Goal: Information Seeking & Learning: Understand process/instructions

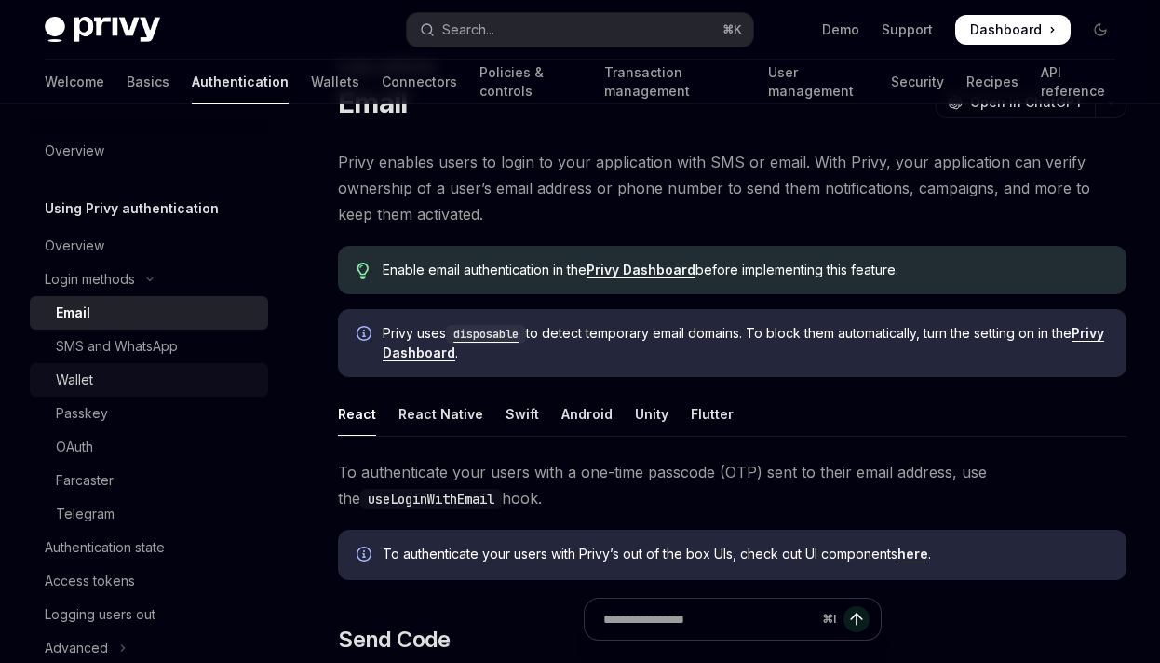
scroll to position [34, 0]
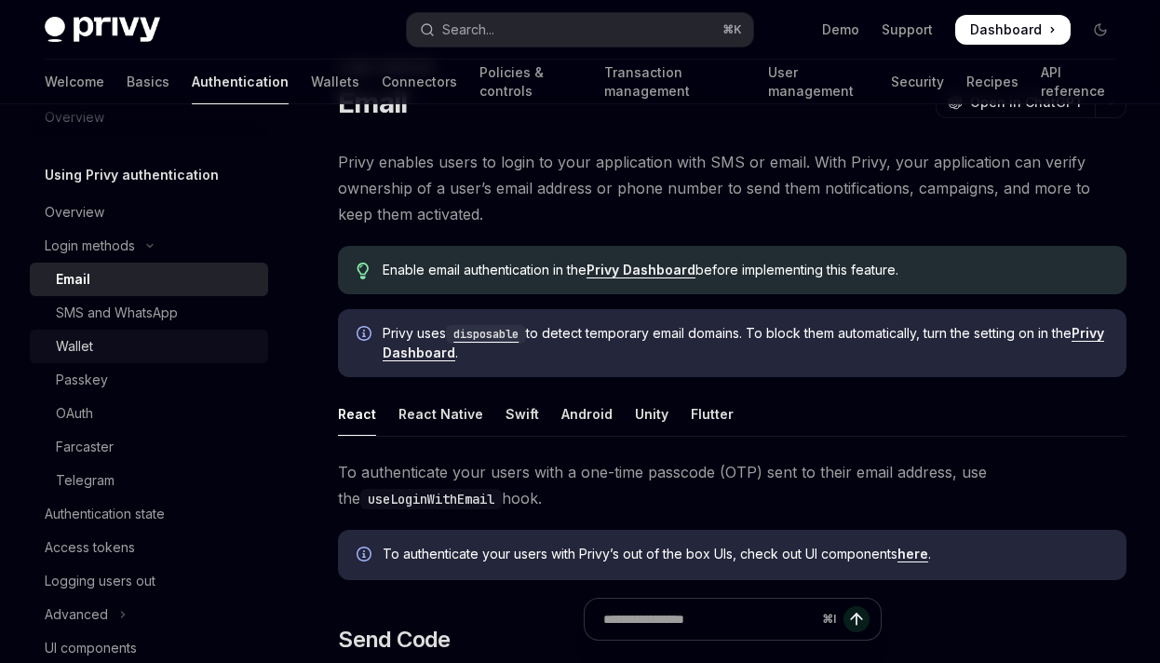
click at [101, 352] on div "Wallet" at bounding box center [156, 346] width 201 height 22
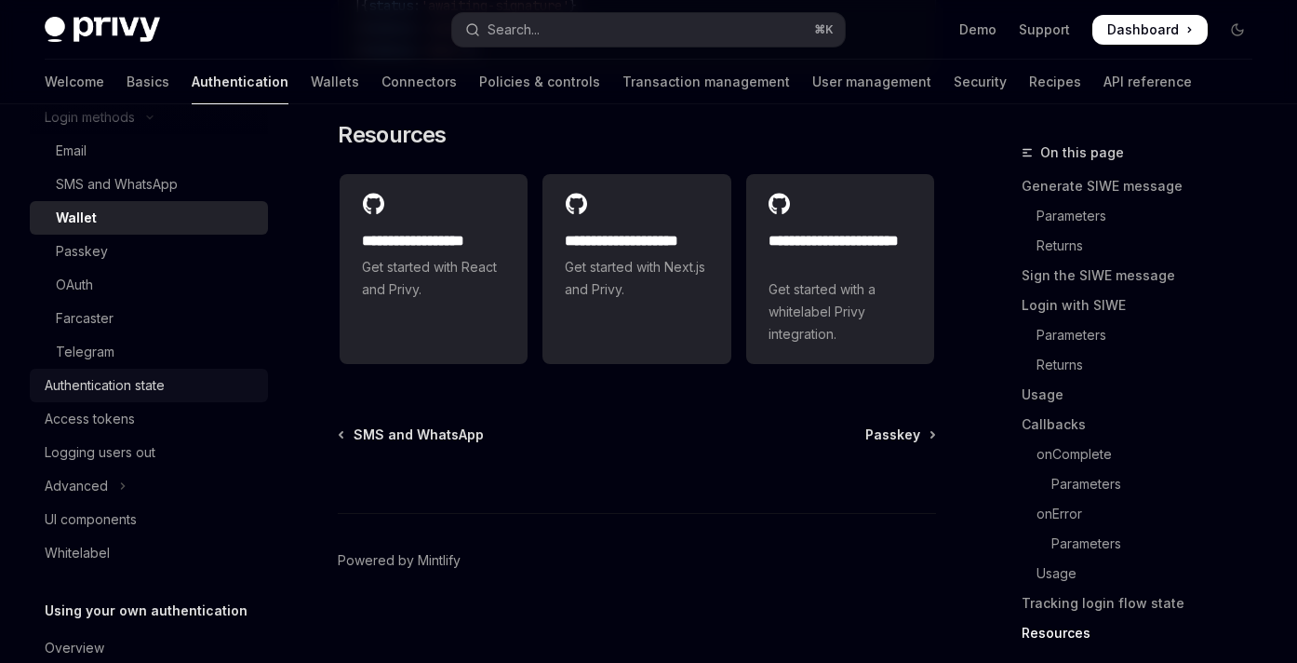
scroll to position [268, 0]
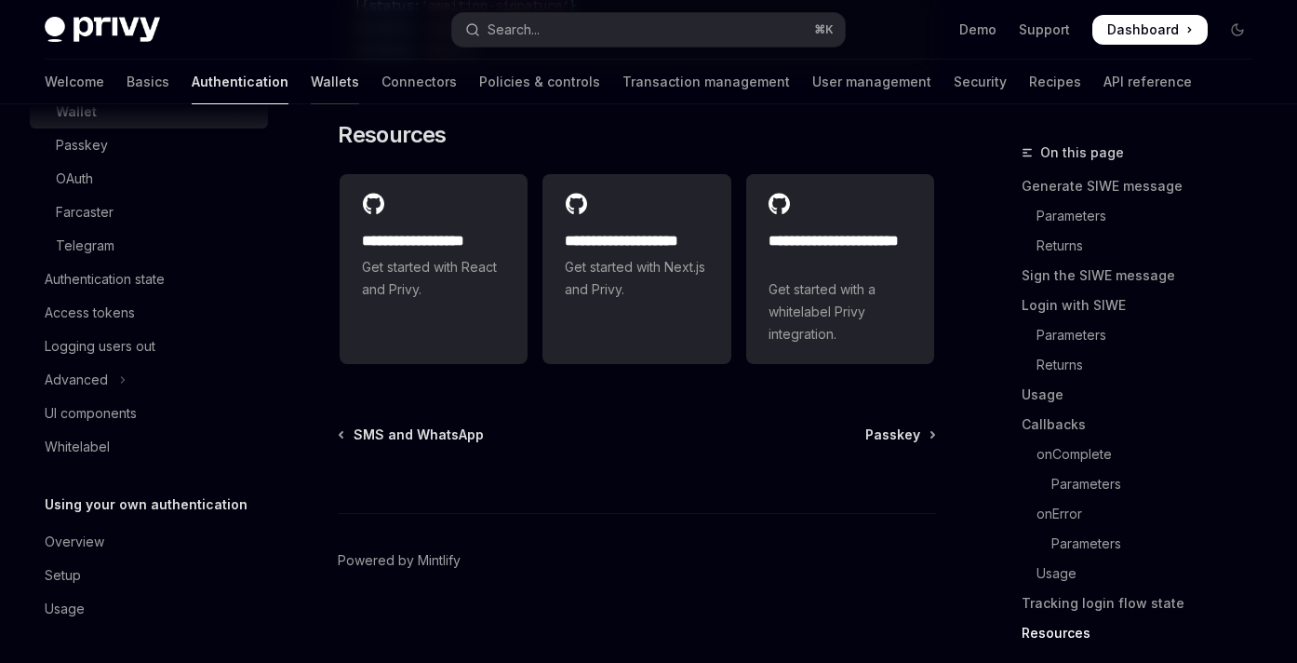
click at [311, 84] on link "Wallets" at bounding box center [335, 82] width 48 height 45
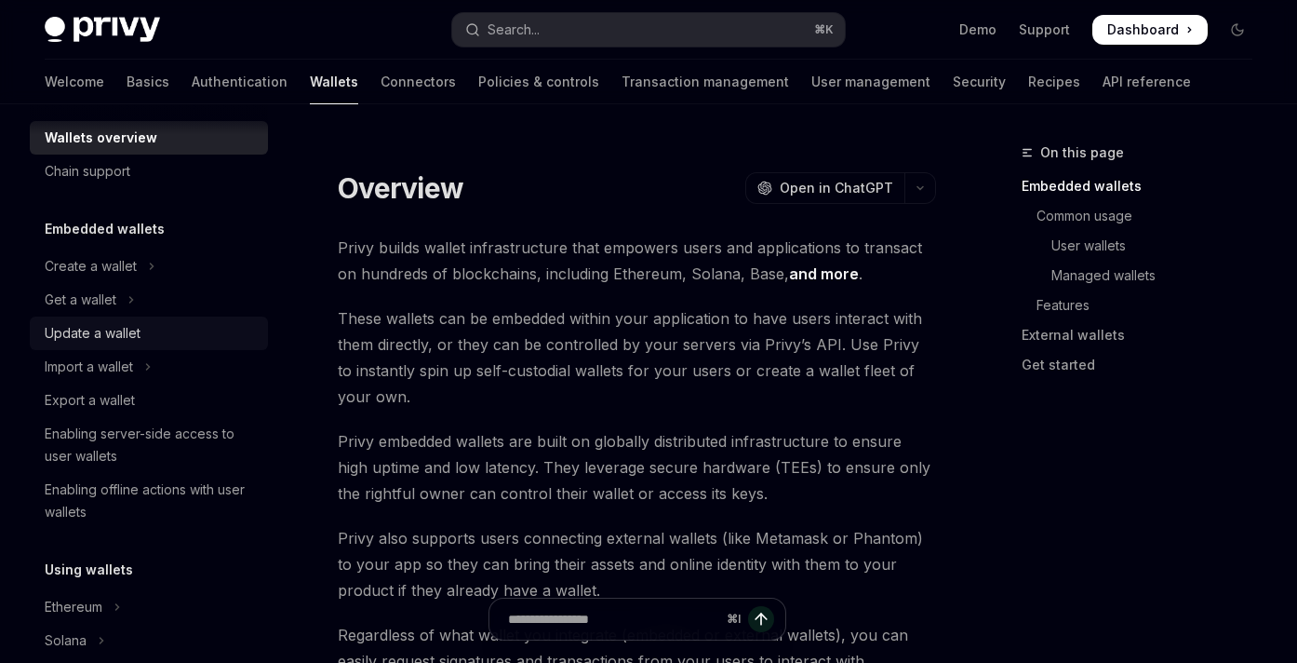
scroll to position [33, 0]
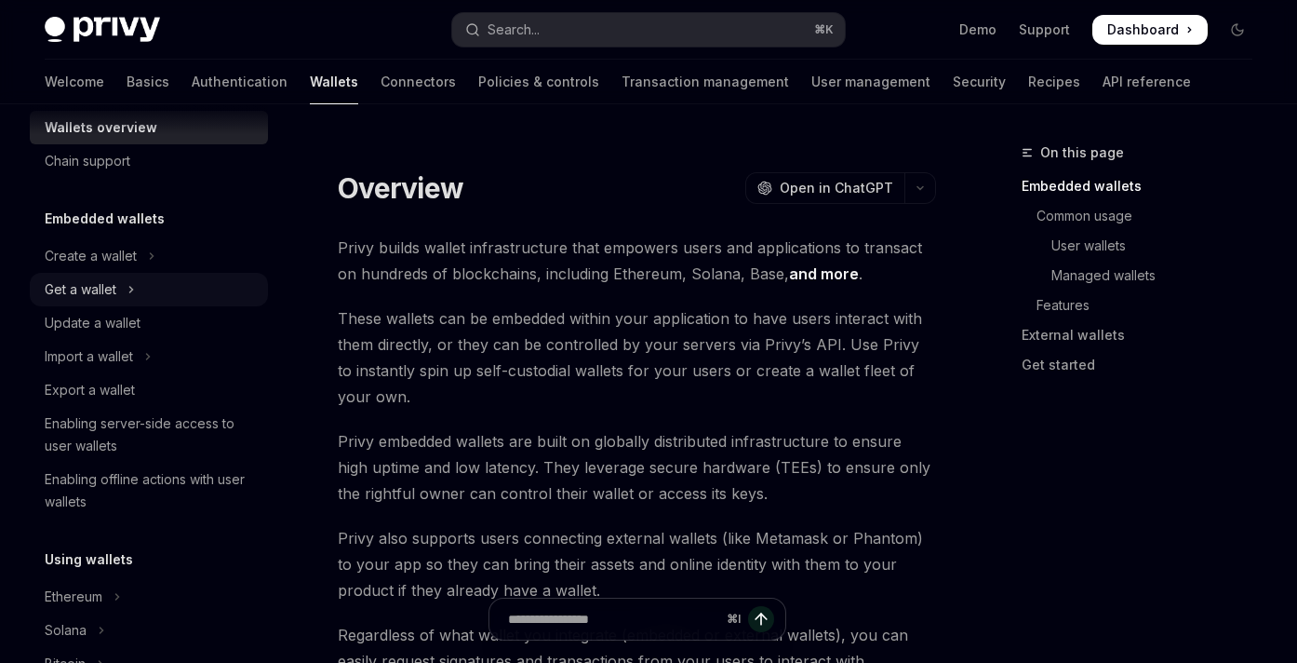
click at [82, 293] on div "Get a wallet" at bounding box center [81, 289] width 72 height 22
type textarea "*"
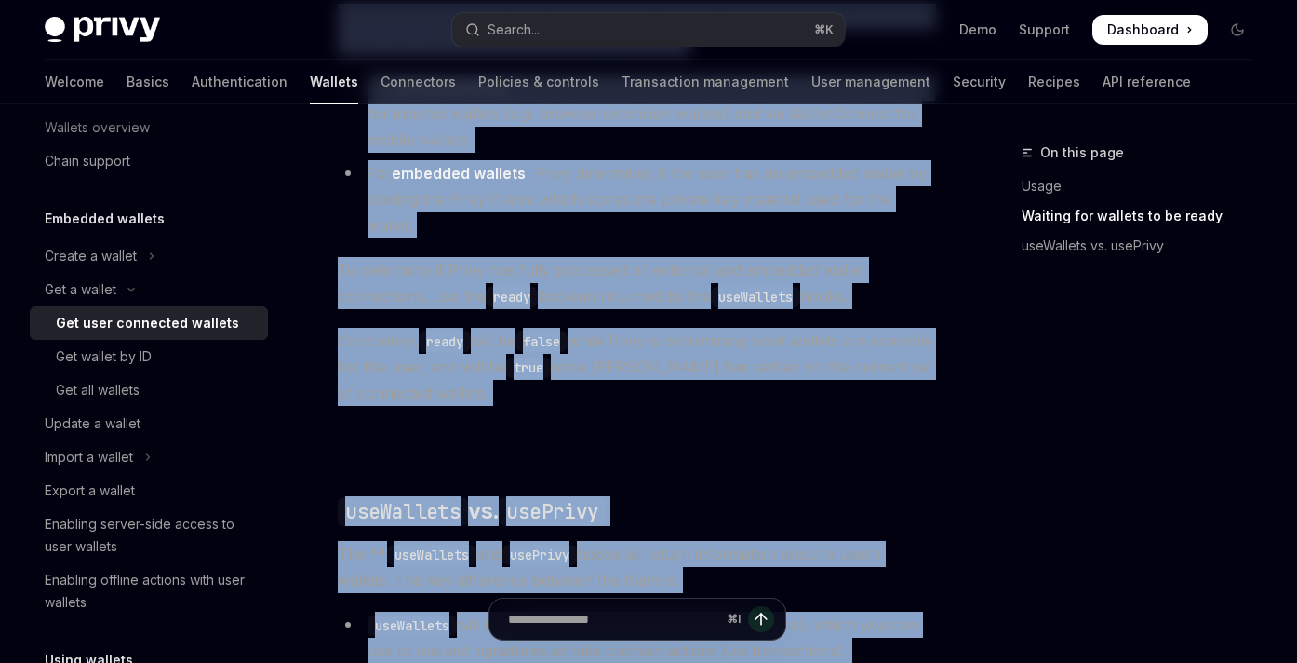
scroll to position [1928, 0]
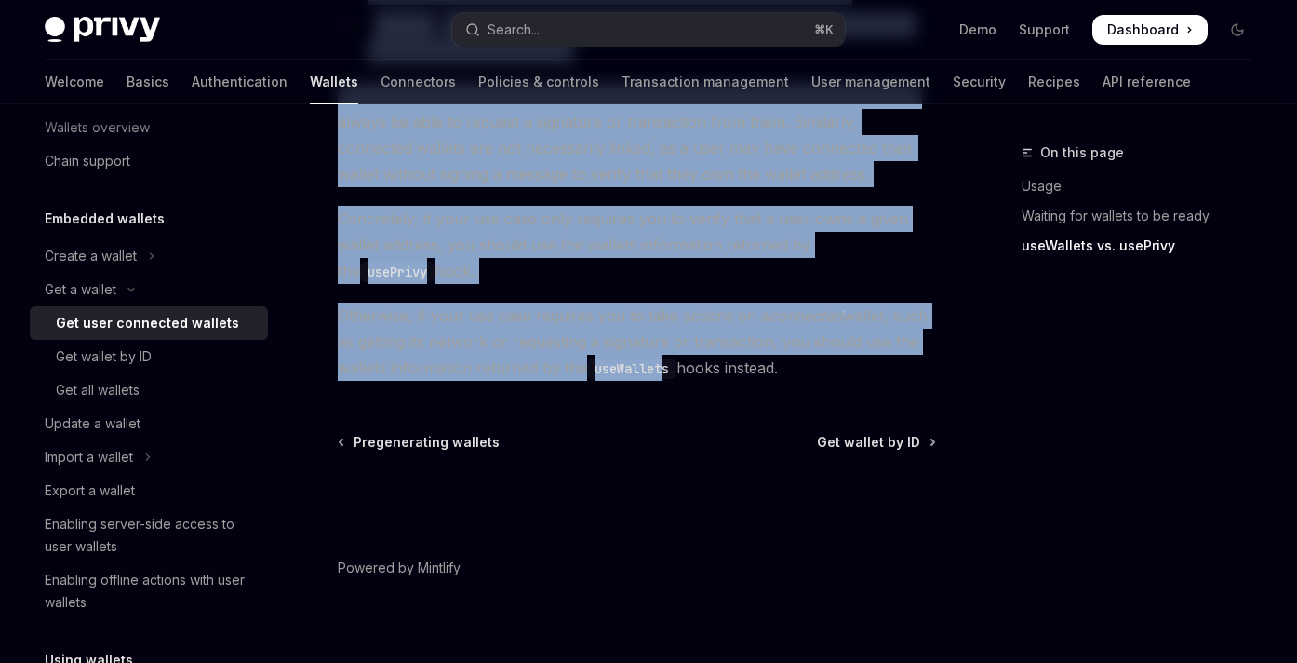
drag, startPoint x: 334, startPoint y: 184, endPoint x: 849, endPoint y: 351, distance: 541.0
copy div "Lor ipsu dolorsita consect AdipIS Elit se DoeiUSM TempOR Inci ut LaboREE D magn…"
